Goal: Communication & Community: Connect with others

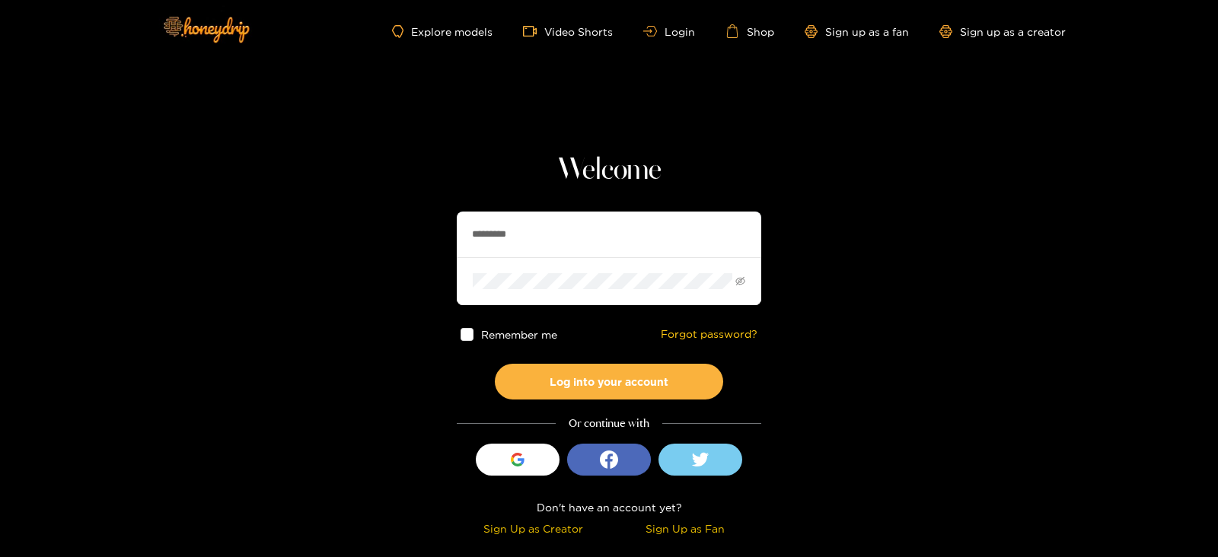
drag, startPoint x: 541, startPoint y: 228, endPoint x: 412, endPoint y: 253, distance: 131.6
click at [412, 253] on section "Welcome ********* Remember me Forgot password? Log into your account Or continu…" at bounding box center [609, 270] width 1218 height 541
type input "**********"
click at [495, 364] on button "Log into your account" at bounding box center [609, 382] width 228 height 36
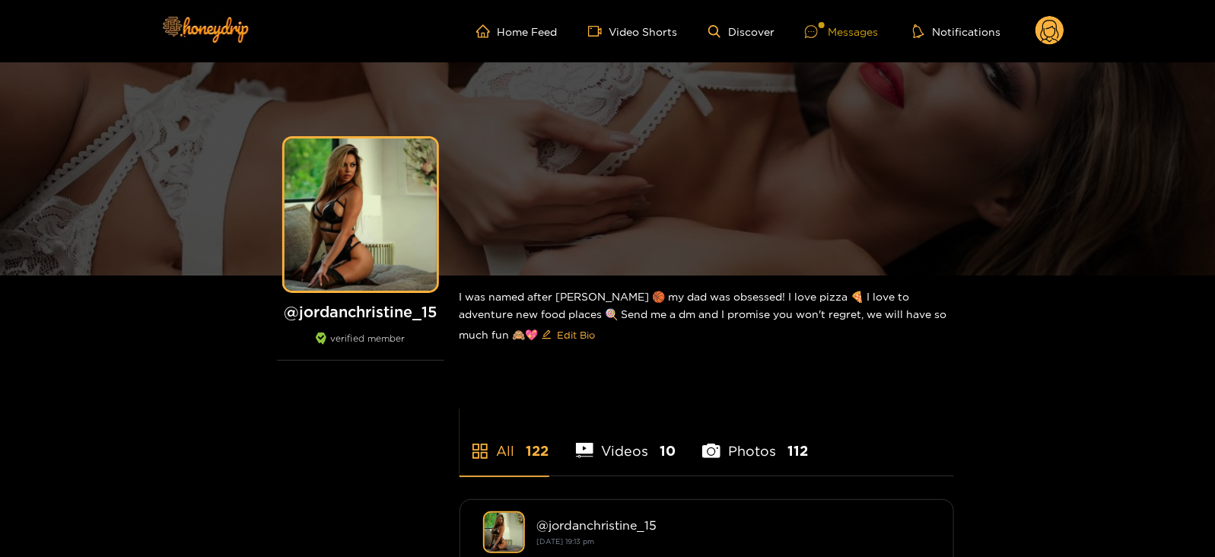
click at [819, 32] on div at bounding box center [816, 31] width 23 height 13
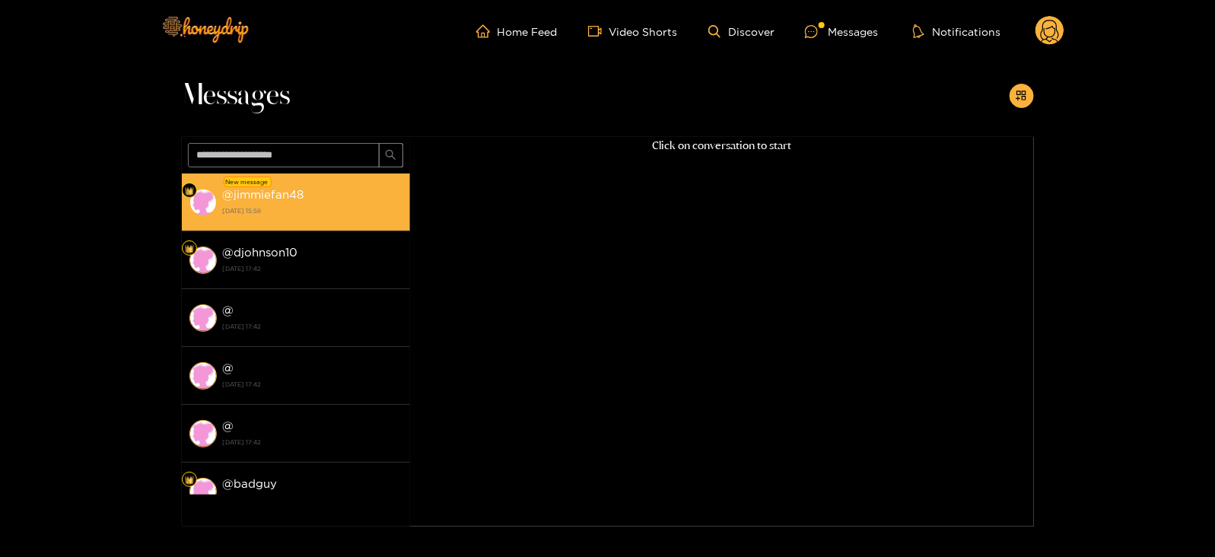
click at [376, 181] on li "New message @ jimmiefan48 20 August 2025 15:58" at bounding box center [296, 202] width 228 height 58
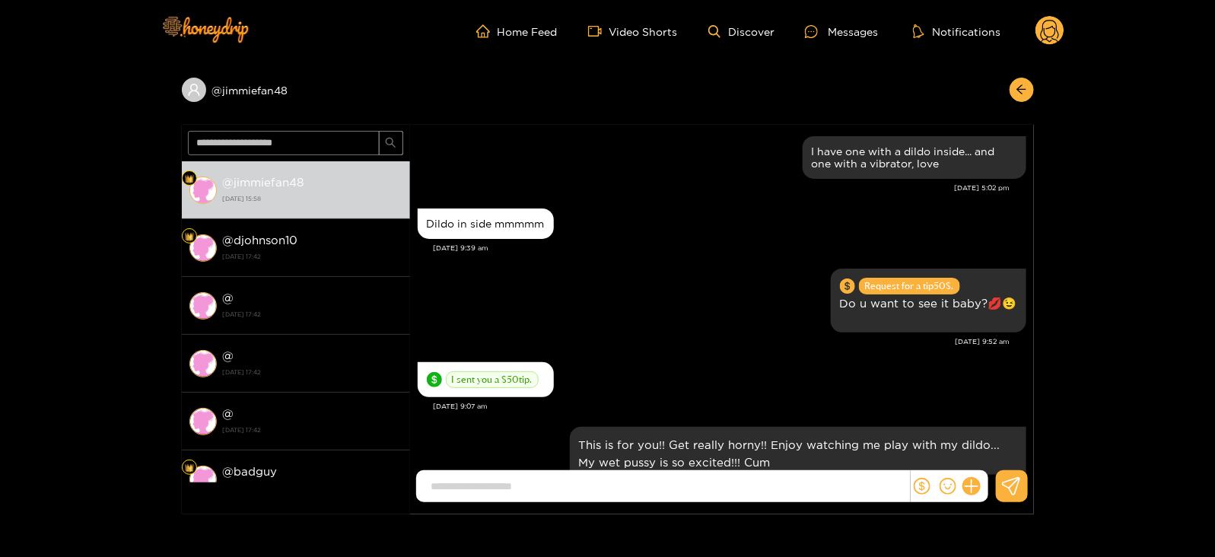
scroll to position [1723, 0]
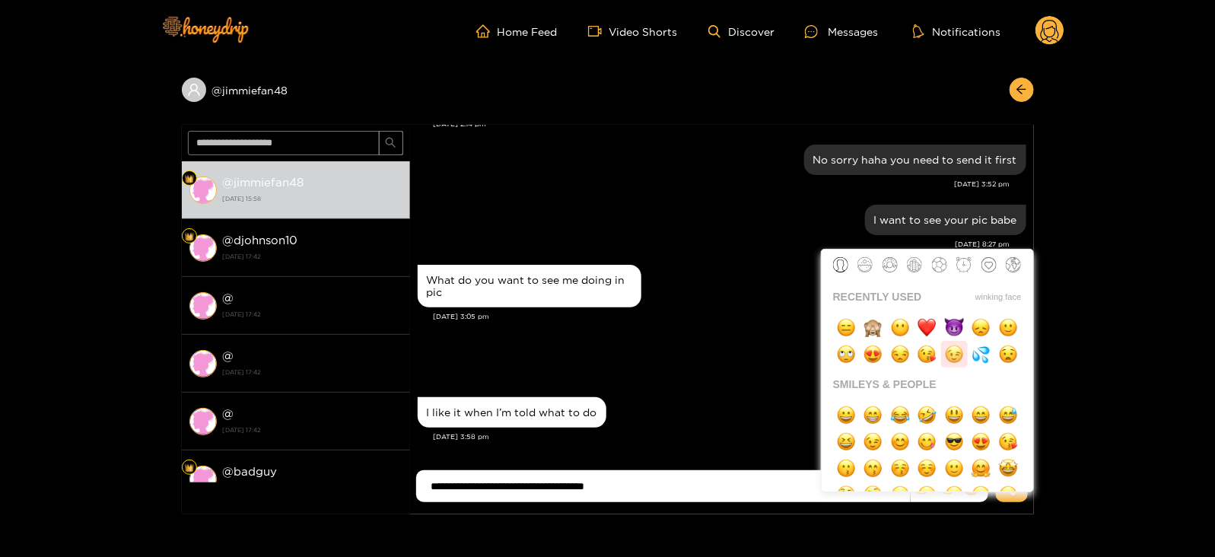
click at [947, 361] on img "button" at bounding box center [954, 354] width 19 height 19
click at [954, 310] on ul at bounding box center [928, 324] width 212 height 88
click at [958, 323] on img "button" at bounding box center [954, 327] width 19 height 19
click at [978, 345] on img "button" at bounding box center [981, 354] width 19 height 19
type input "**********"
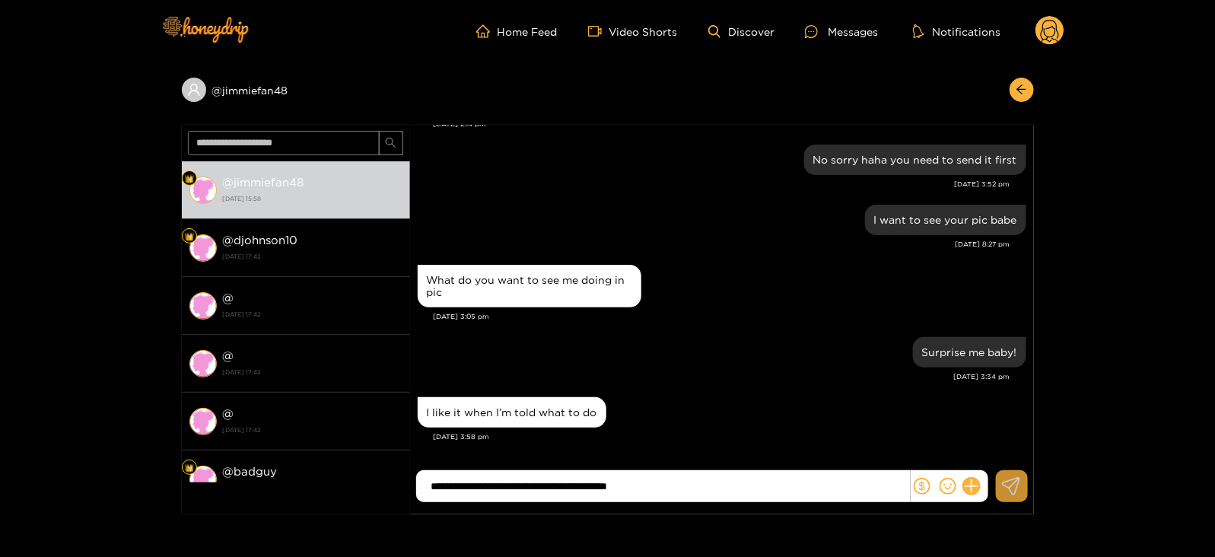
click at [1012, 491] on icon at bounding box center [1011, 486] width 19 height 18
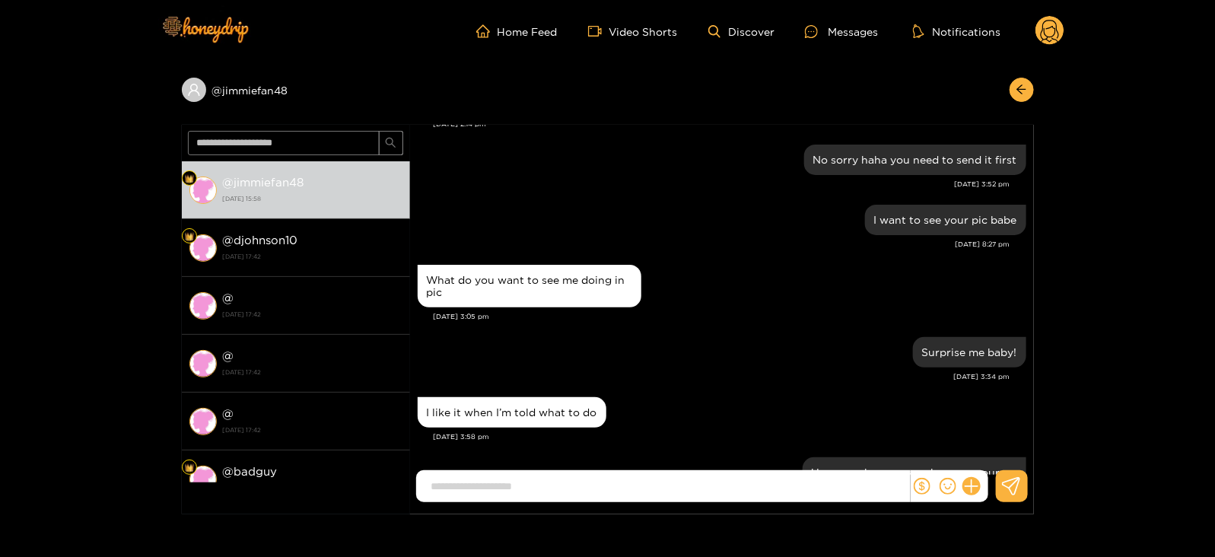
click at [1051, 20] on circle at bounding box center [1050, 30] width 29 height 29
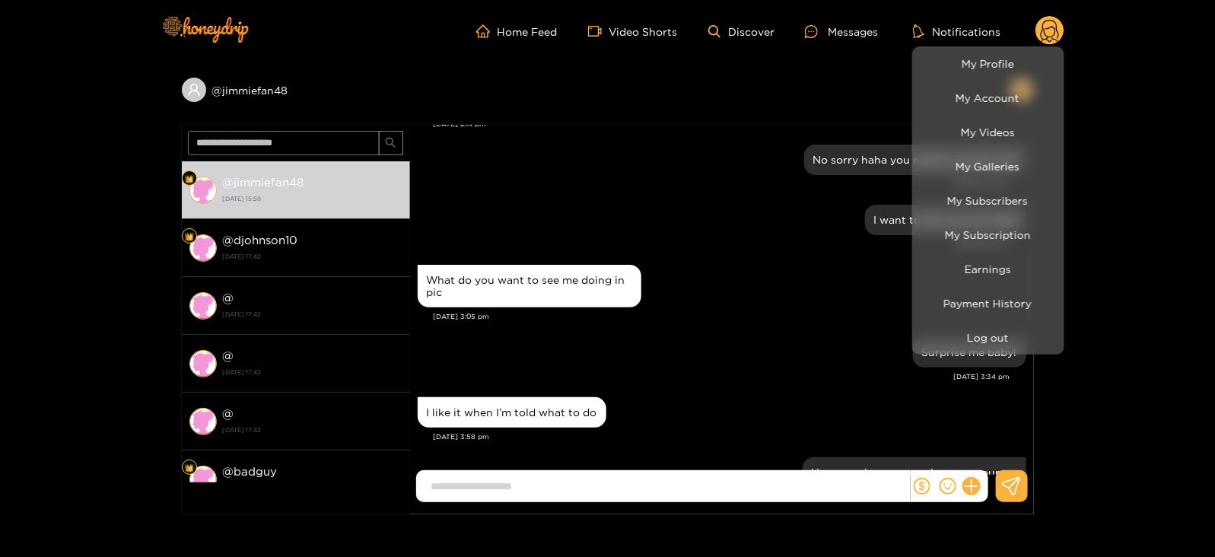
scroll to position [1795, 0]
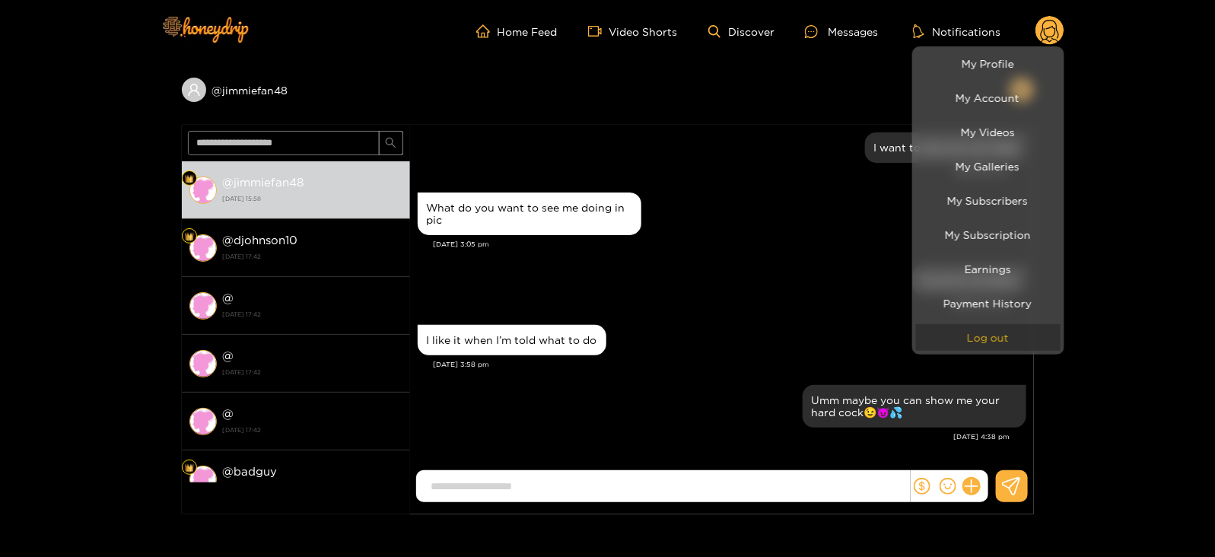
click at [972, 347] on button "Log out" at bounding box center [988, 337] width 145 height 27
